Goal: Task Accomplishment & Management: Manage account settings

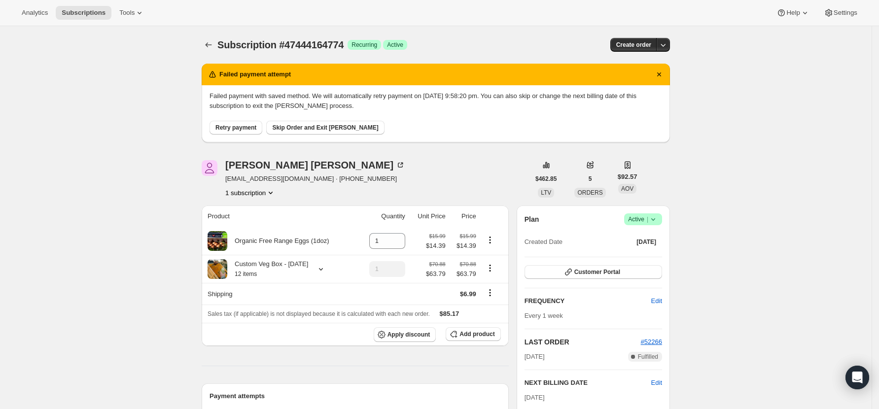
click at [300, 126] on span "Skip Order and Exit [PERSON_NAME]" at bounding box center [325, 128] width 106 height 8
click at [303, 131] on button "Skip Order and Exit [PERSON_NAME]" at bounding box center [325, 128] width 118 height 14
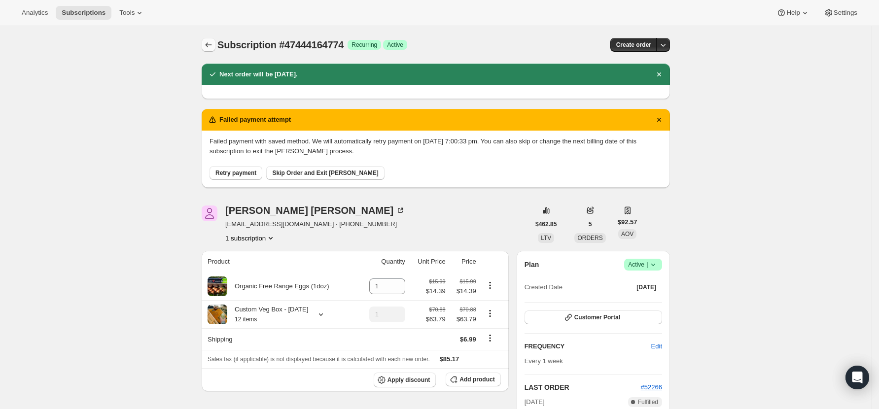
click at [211, 42] on icon "Subscriptions" at bounding box center [209, 45] width 10 height 10
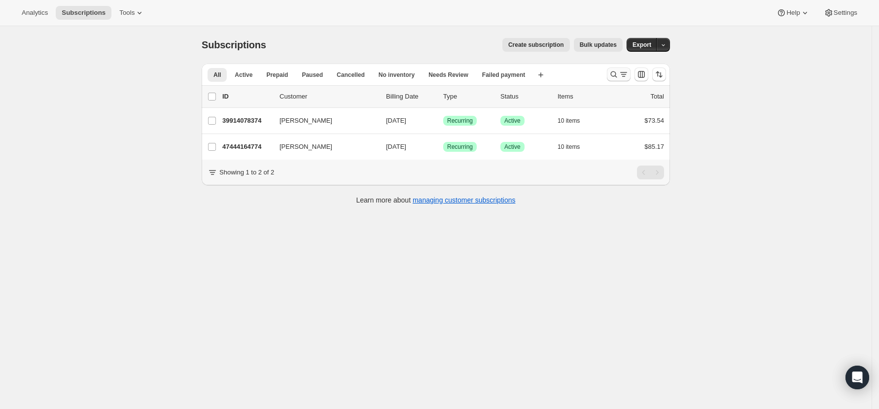
click at [615, 73] on icon "Search and filter results" at bounding box center [614, 74] width 10 height 10
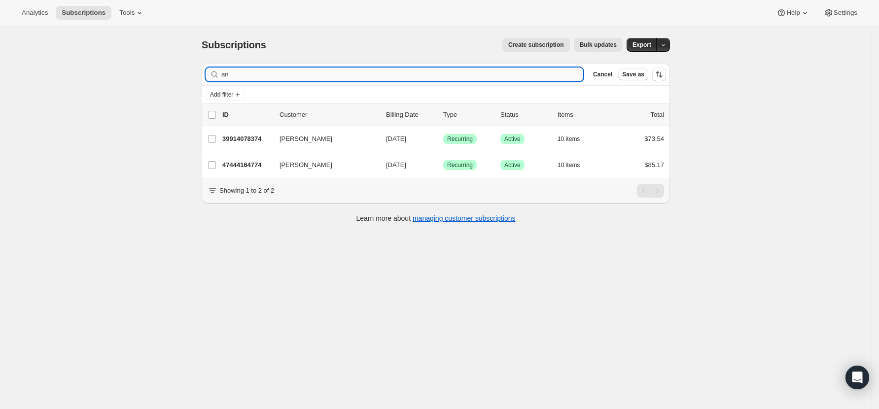
type input "a"
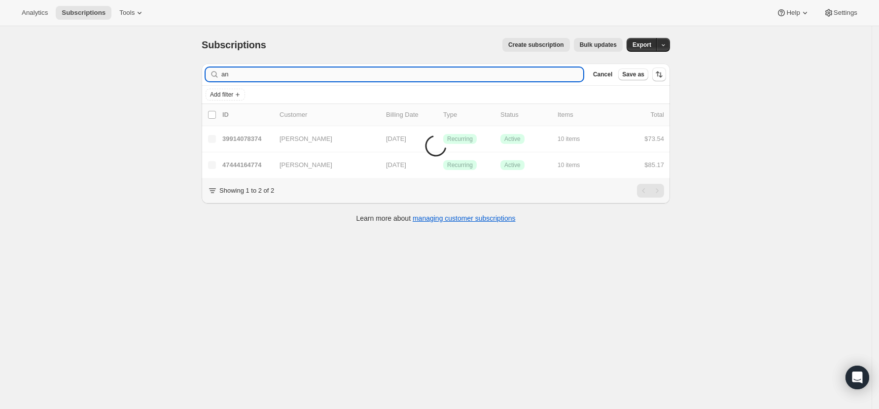
type input "anh"
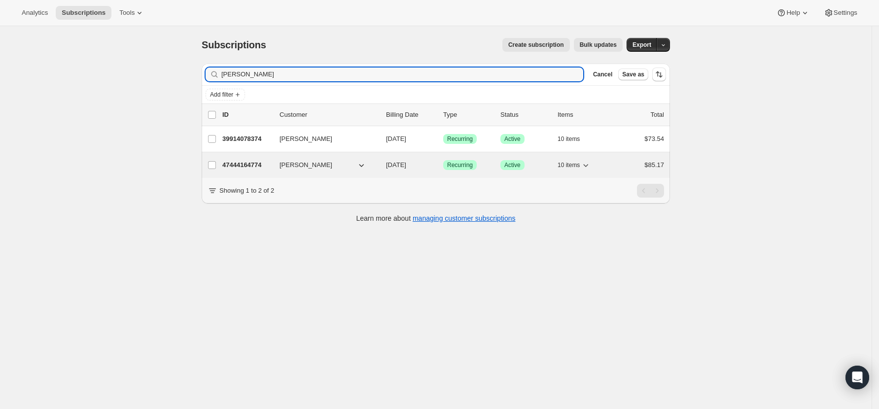
click at [245, 161] on p "47444164774" at bounding box center [246, 165] width 49 height 10
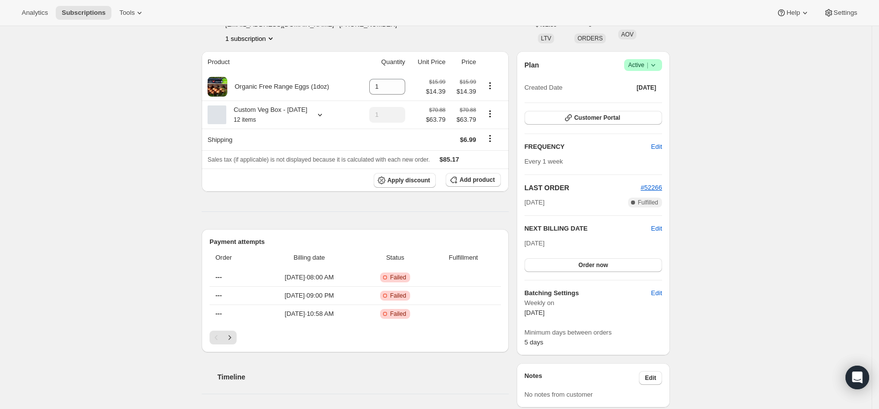
scroll to position [131, 0]
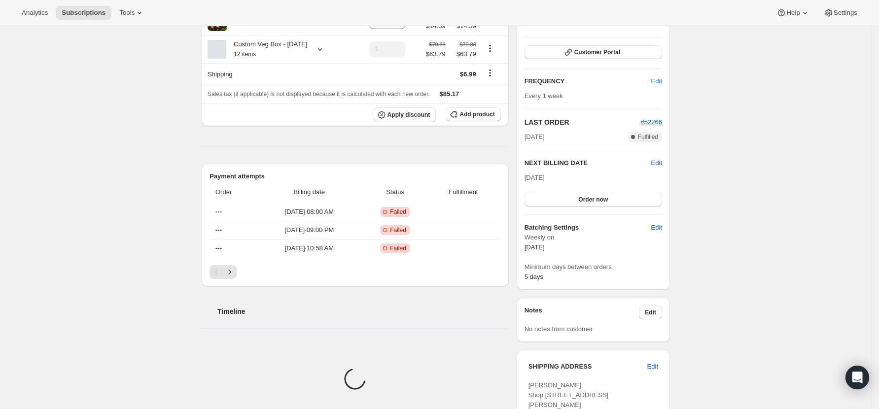
click at [662, 163] on span "Edit" at bounding box center [656, 163] width 11 height 10
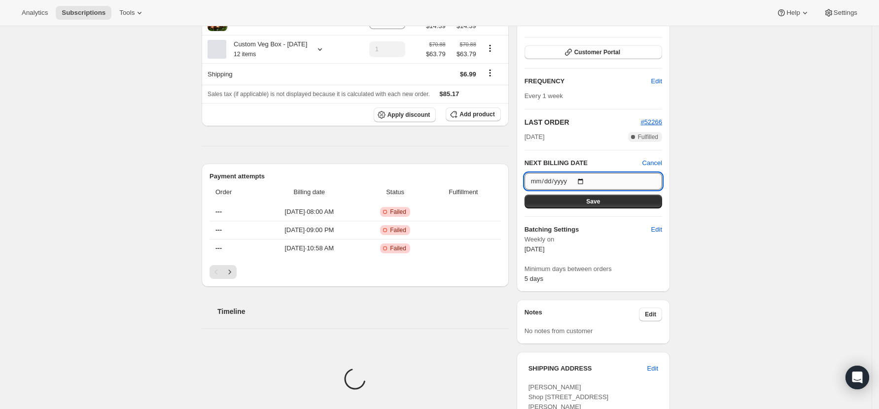
click at [588, 179] on input "2025-10-13" at bounding box center [592, 181] width 137 height 17
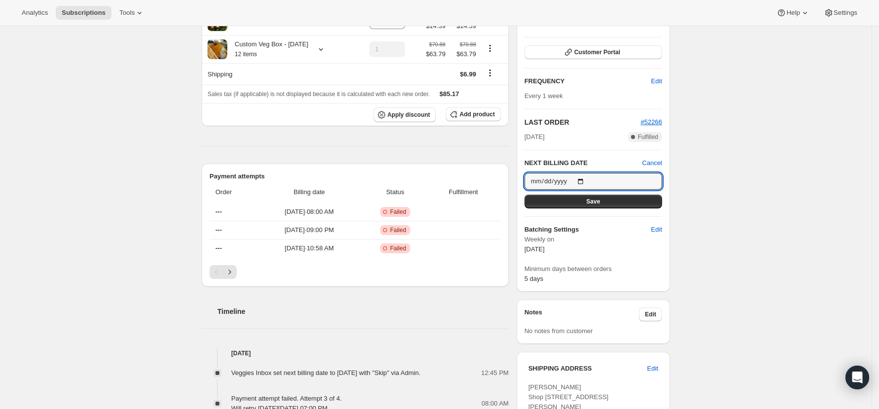
type input "2025-10-06"
click at [608, 201] on button "Save" at bounding box center [592, 202] width 137 height 14
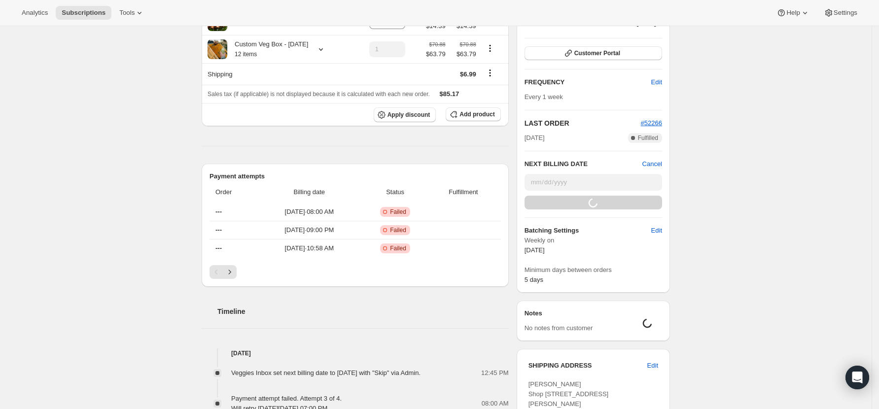
scroll to position [0, 0]
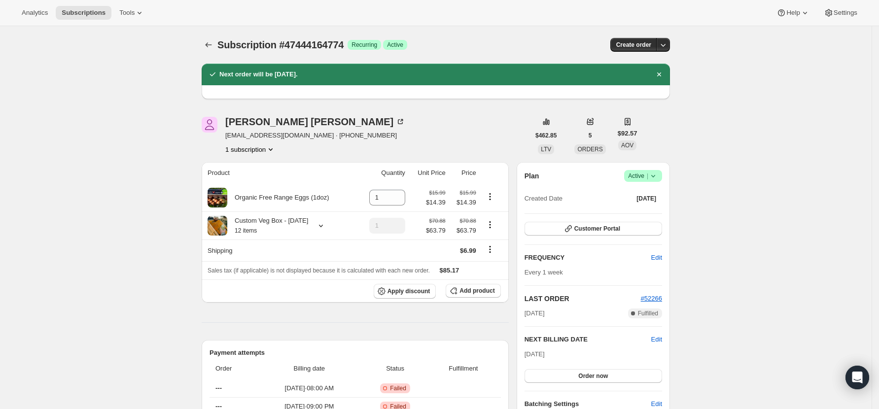
click at [209, 44] on icon "Subscriptions" at bounding box center [208, 44] width 6 height 5
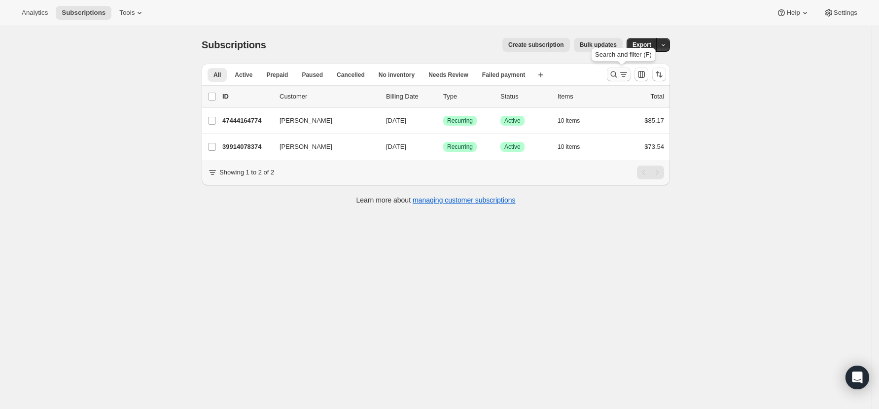
click at [623, 69] on icon "Search and filter results" at bounding box center [623, 74] width 10 height 10
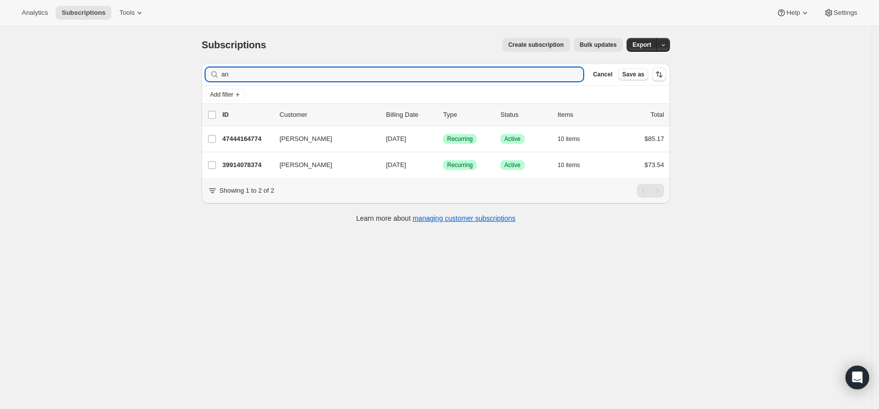
type input "a"
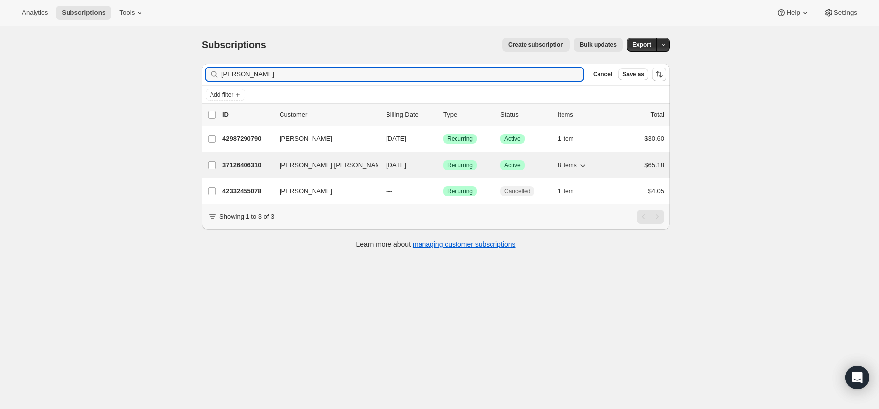
type input "simon"
click at [245, 166] on p "37126406310" at bounding box center [246, 165] width 49 height 10
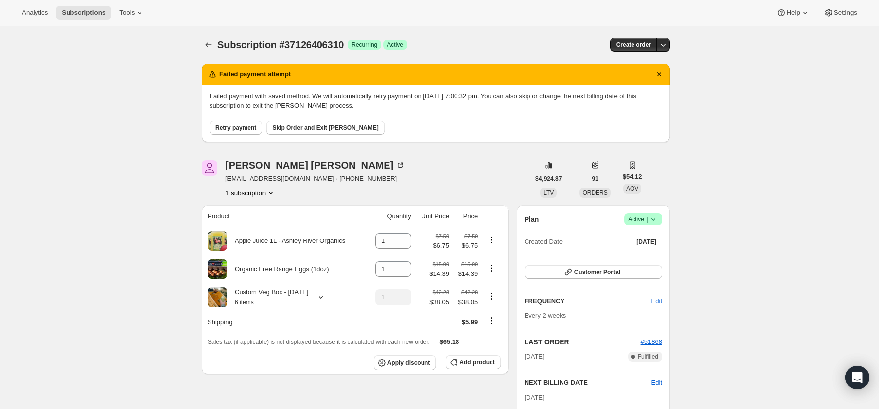
click at [295, 131] on span "Skip Order and Exit [PERSON_NAME]" at bounding box center [325, 128] width 106 height 8
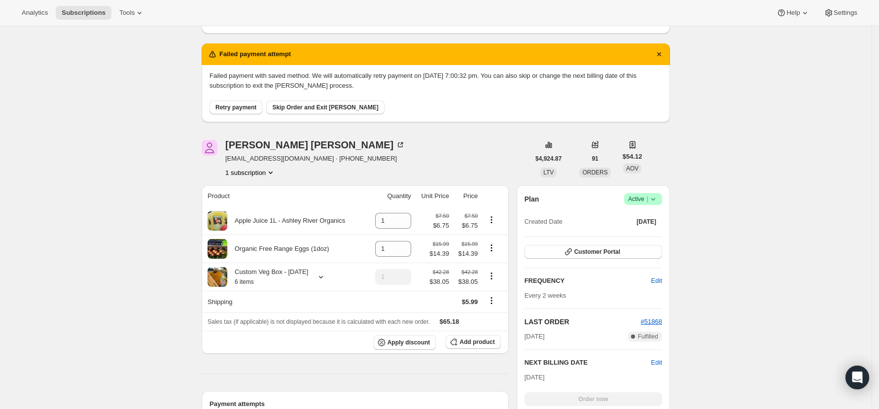
scroll to position [197, 0]
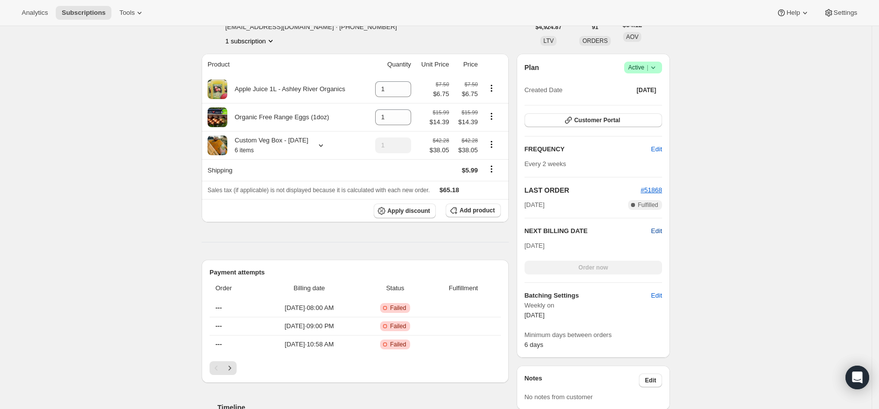
click at [660, 234] on span "Edit" at bounding box center [656, 231] width 11 height 10
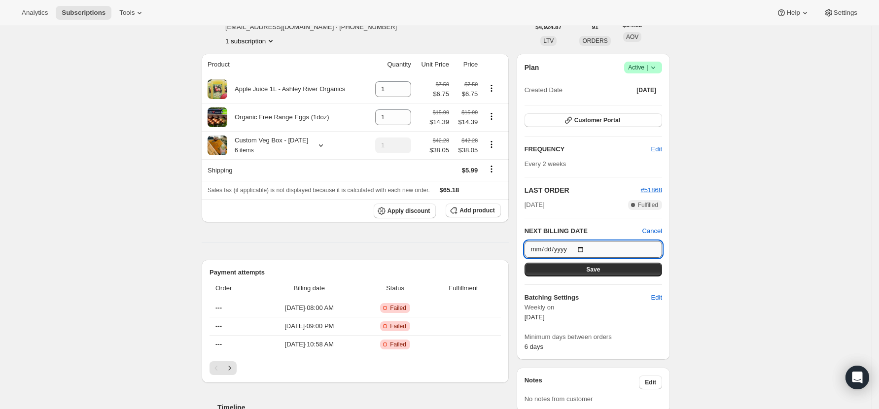
click at [585, 251] on input "2025-10-27" at bounding box center [592, 249] width 137 height 17
type input "2025-10-06"
click at [598, 266] on span "Save" at bounding box center [593, 270] width 14 height 8
